Goal: Find specific page/section: Find specific page/section

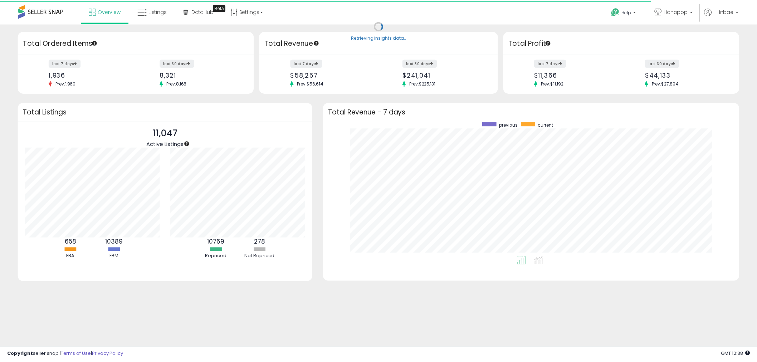
scroll to position [357580, 357313]
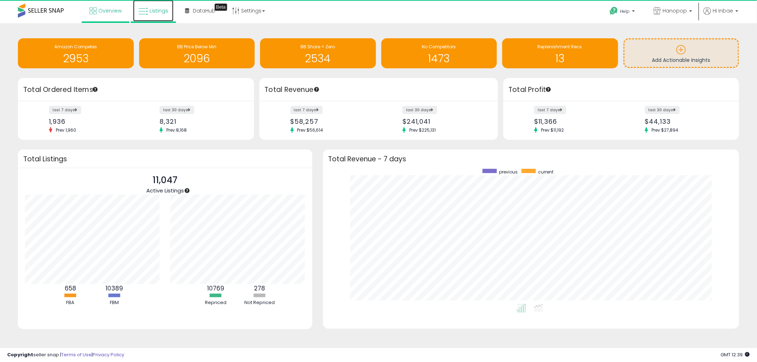
click at [155, 9] on span "Listings" at bounding box center [159, 10] width 19 height 7
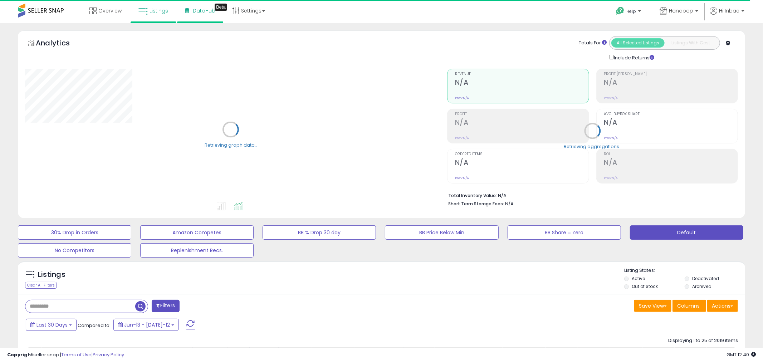
type input "****"
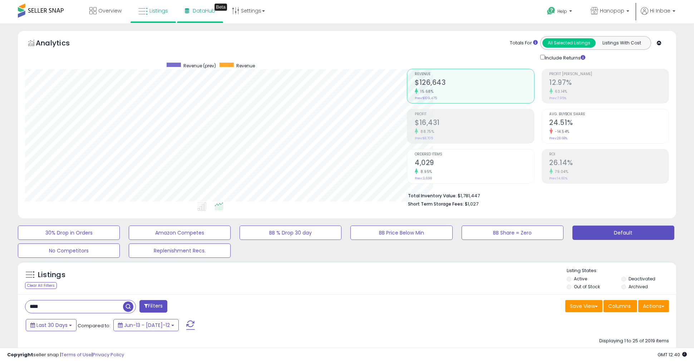
scroll to position [357569, 357333]
